Goal: Information Seeking & Learning: Learn about a topic

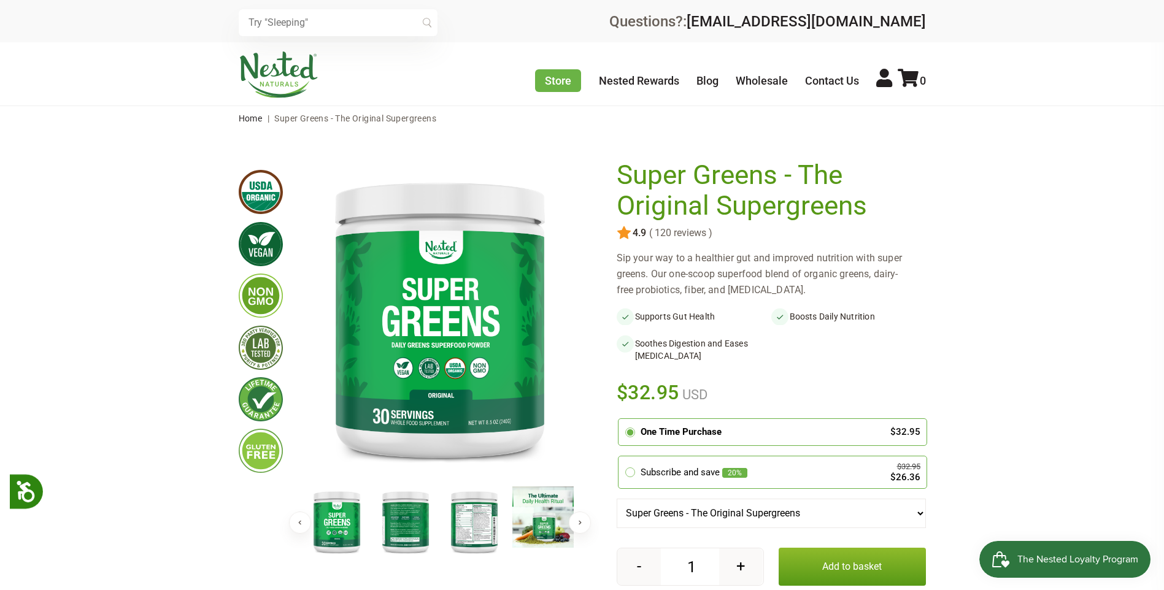
click at [754, 245] on div "Super Greens - The Original Supergreens Share" at bounding box center [770, 390] width 309 height 460
click at [740, 262] on div "Sip your way to a healthier gut and improved nutrition with super greens. Our o…" at bounding box center [770, 274] width 309 height 48
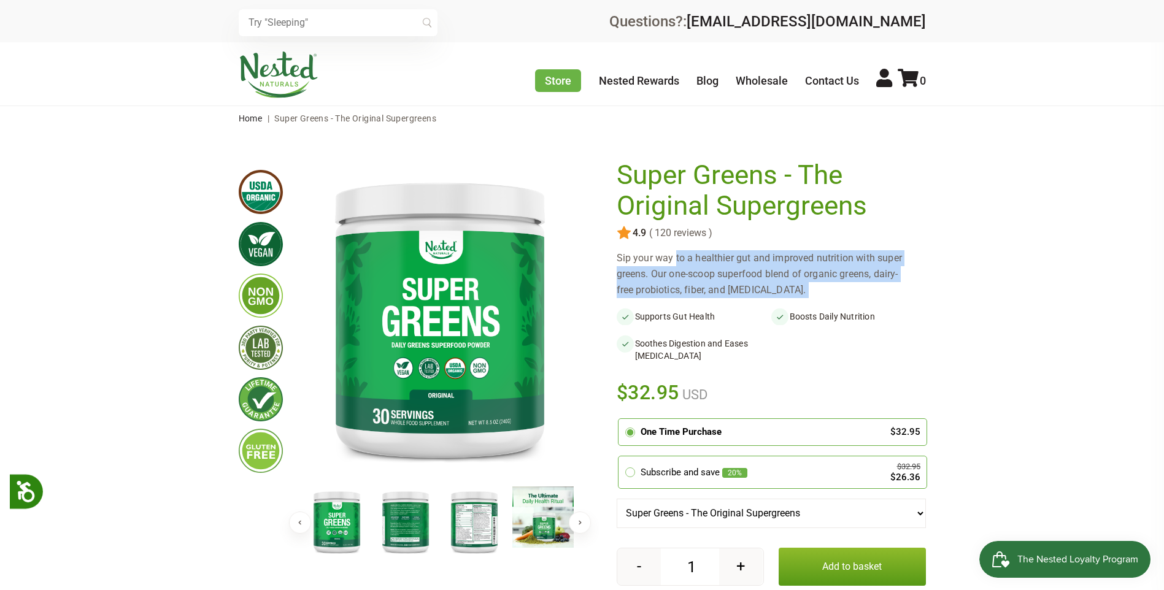
click at [740, 262] on div "Sip your way to a healthier gut and improved nutrition with super greens. Our o…" at bounding box center [770, 274] width 309 height 48
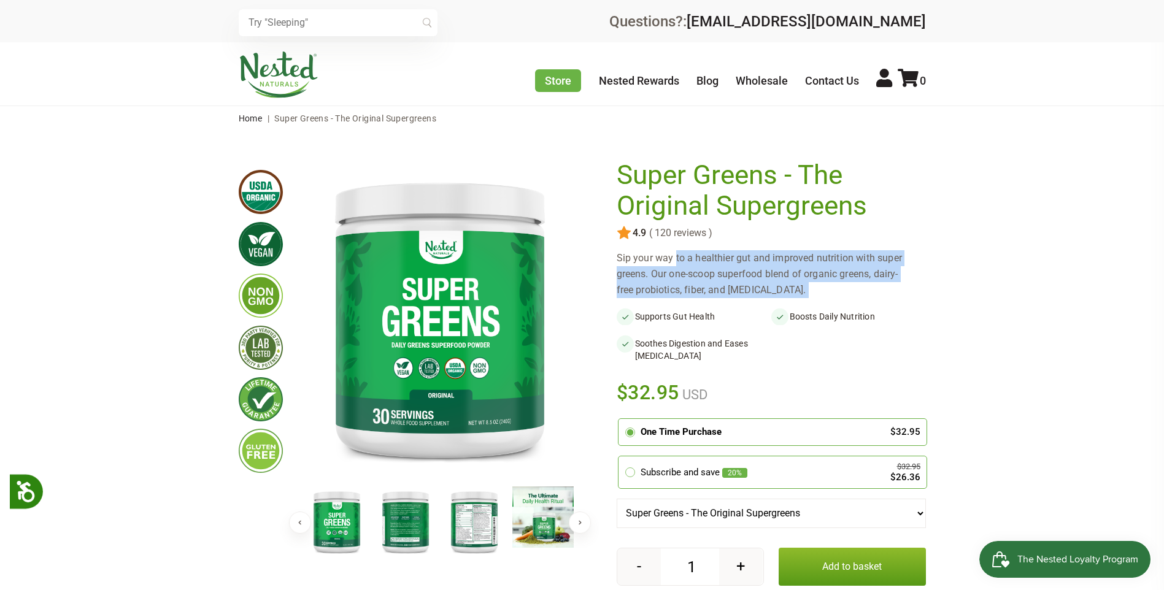
click at [740, 262] on div "Sip your way to a healthier gut and improved nutrition with super greens. Our o…" at bounding box center [770, 274] width 309 height 48
drag, startPoint x: 740, startPoint y: 262, endPoint x: 751, endPoint y: 286, distance: 26.7
click at [751, 286] on div "Sip your way to a healthier gut and improved nutrition with super greens. Our o…" at bounding box center [770, 274] width 309 height 48
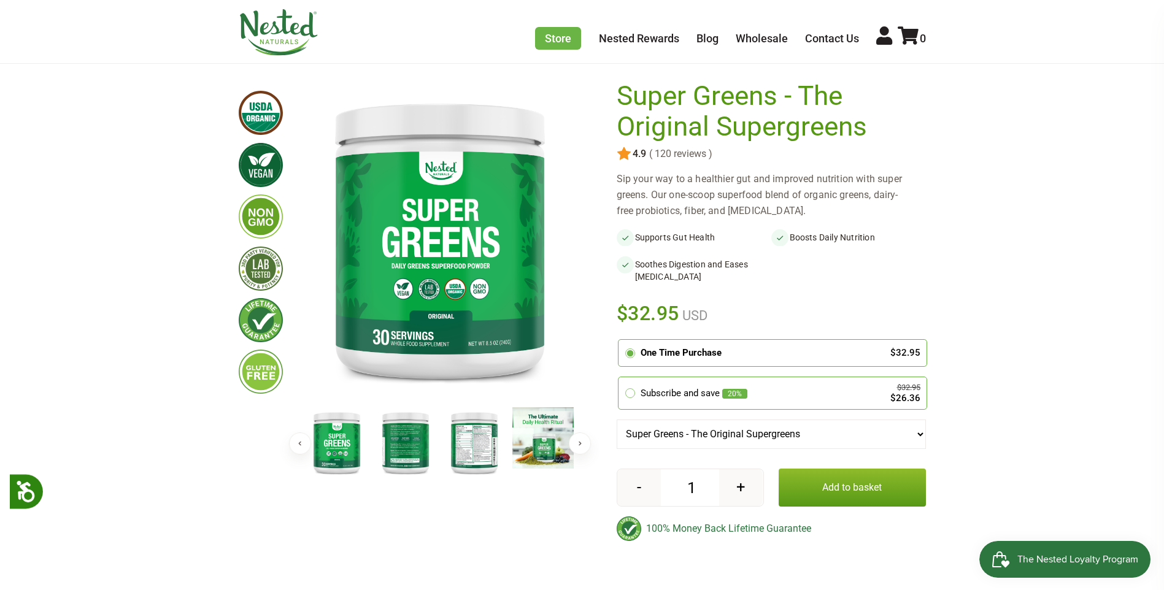
scroll to position [61, 0]
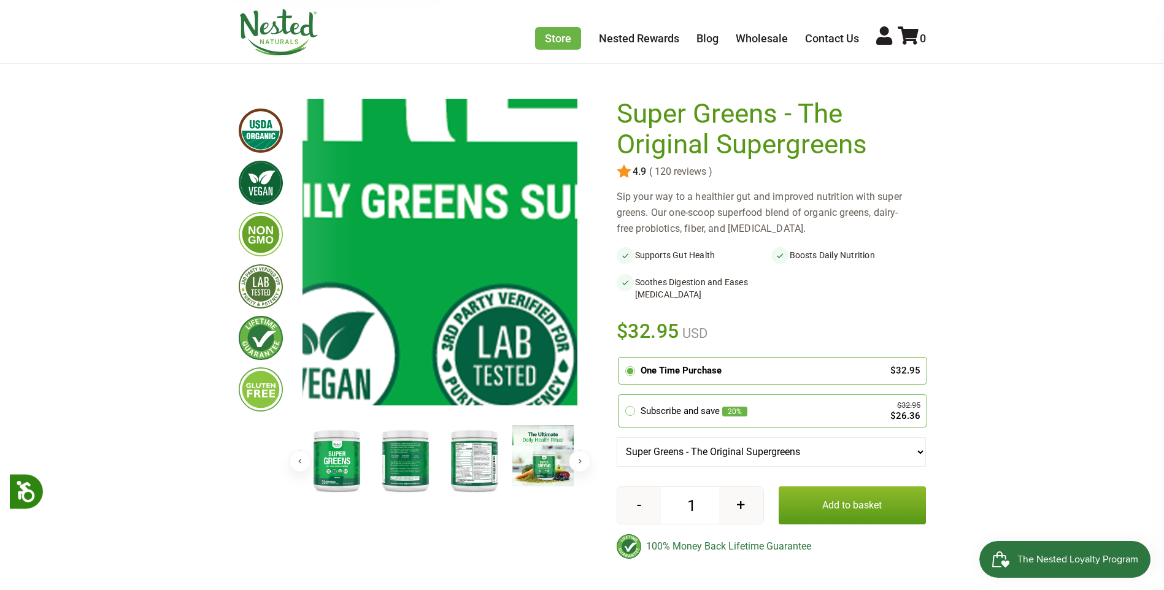
click at [415, 291] on img at bounding box center [578, 22] width 1840 height 2116
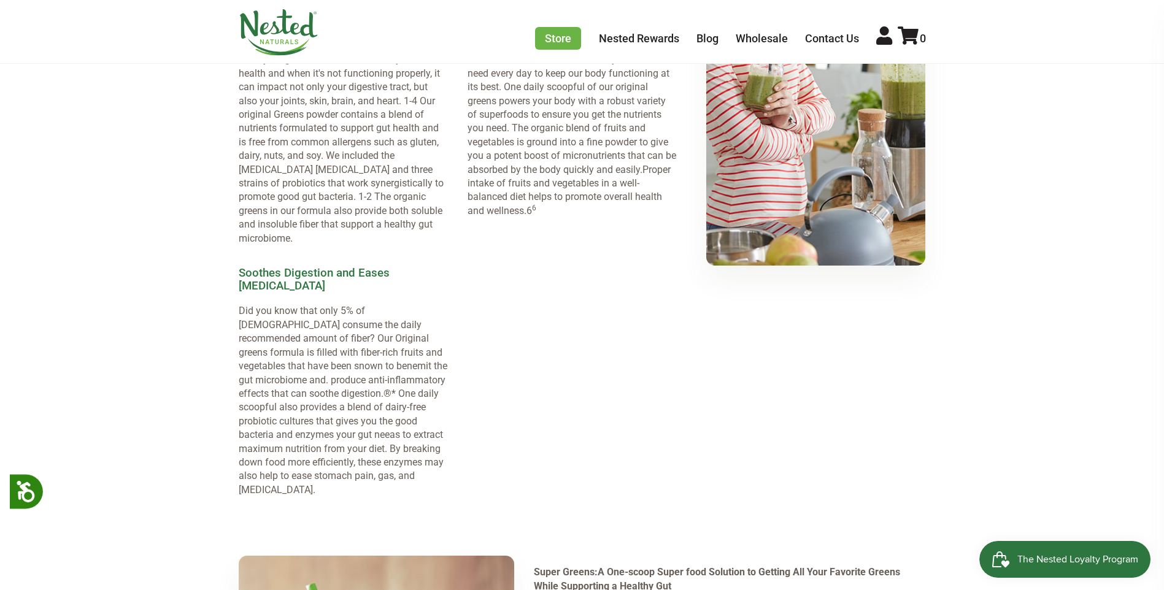
scroll to position [981, 0]
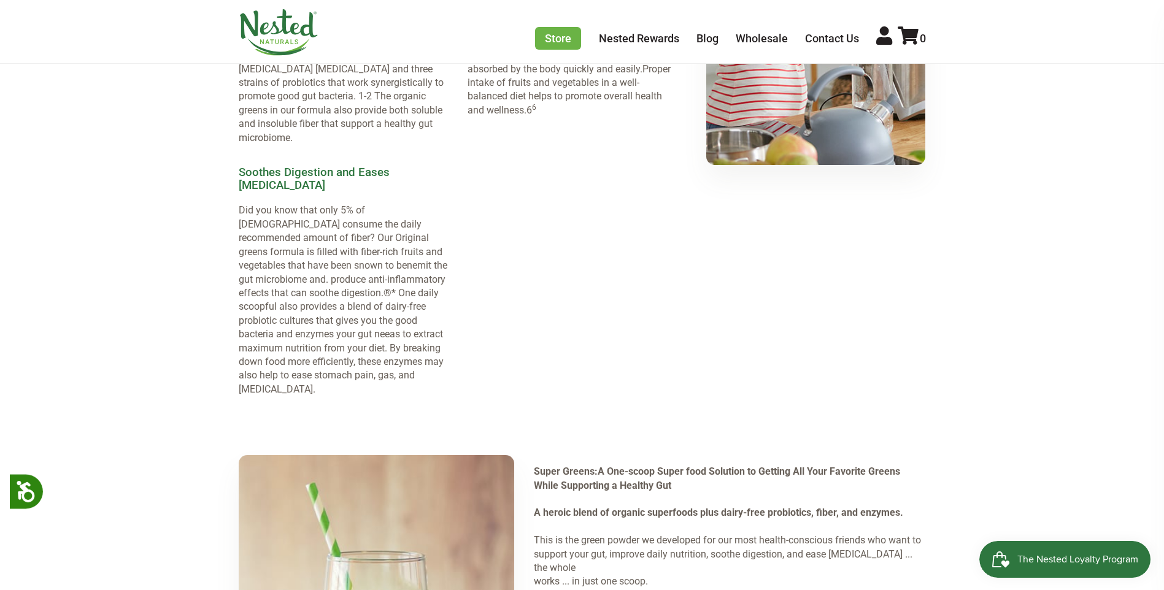
click at [574, 291] on ul "Our Original Formula Supports a Healthy Gut and Boosts Daily Nutrition Supports…" at bounding box center [468, 135] width 458 height 542
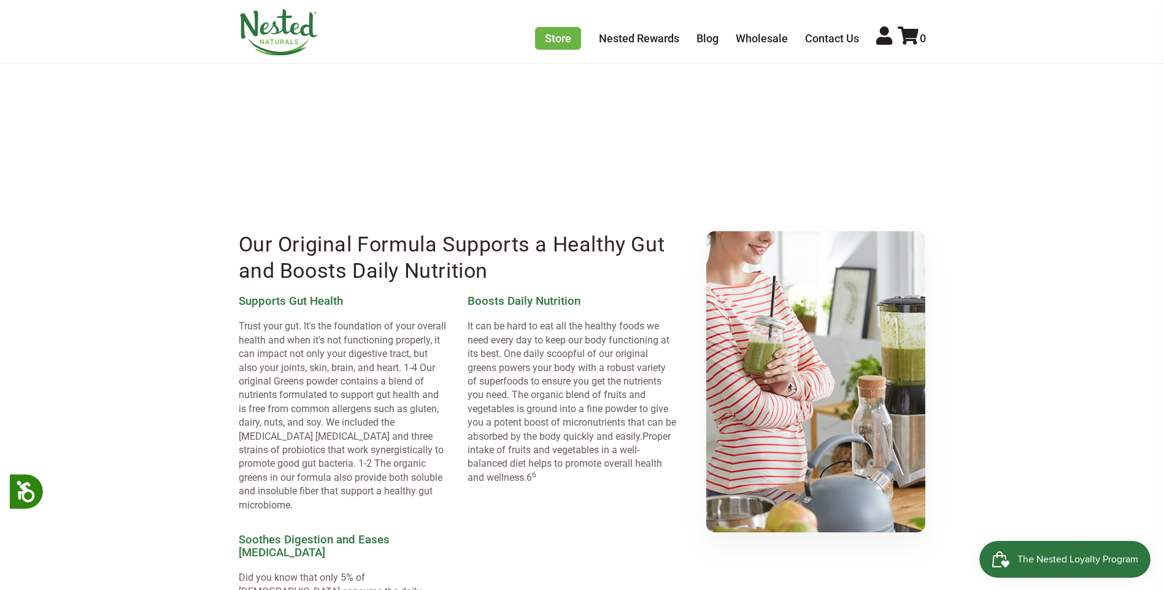
scroll to position [613, 0]
